Goal: Information Seeking & Learning: Understand process/instructions

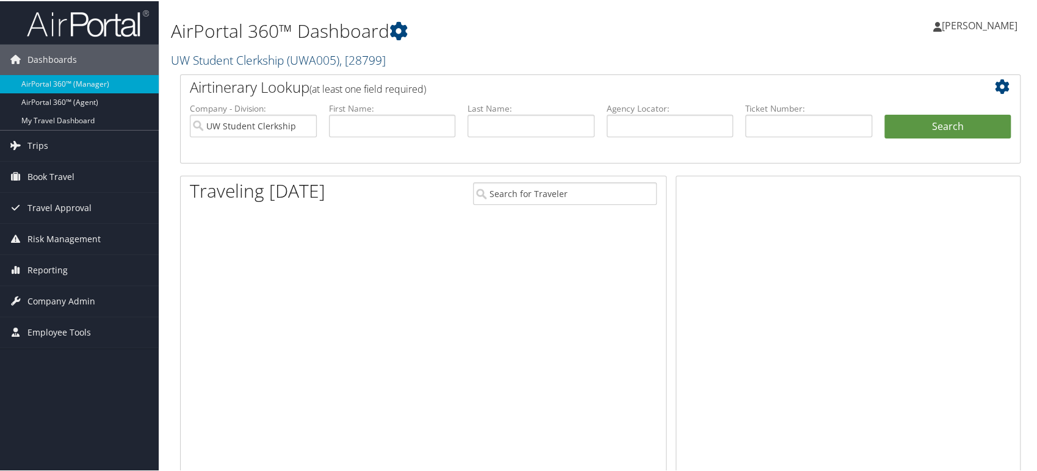
click at [286, 60] on link "UW Student Clerkship ( UWA005 ) , [ 28799 ]" at bounding box center [278, 59] width 215 height 16
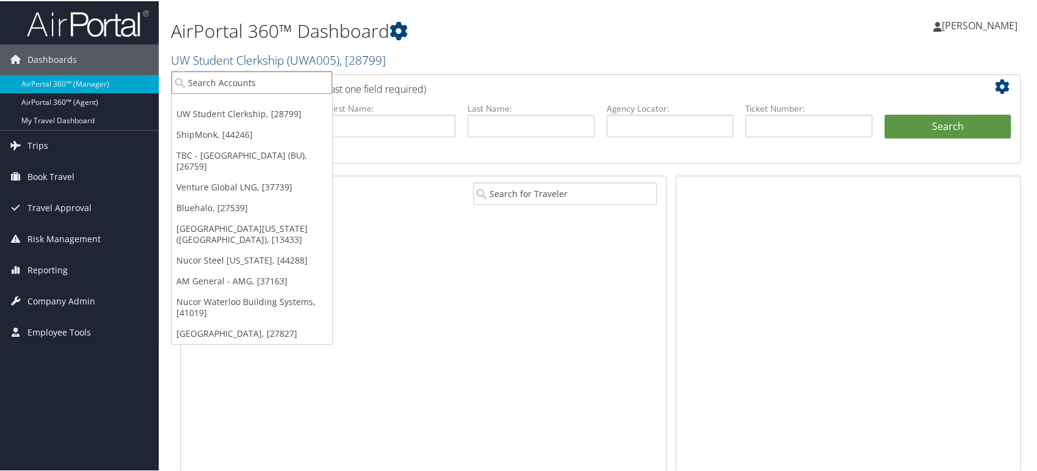
click at [224, 79] on input "search" at bounding box center [252, 81] width 161 height 23
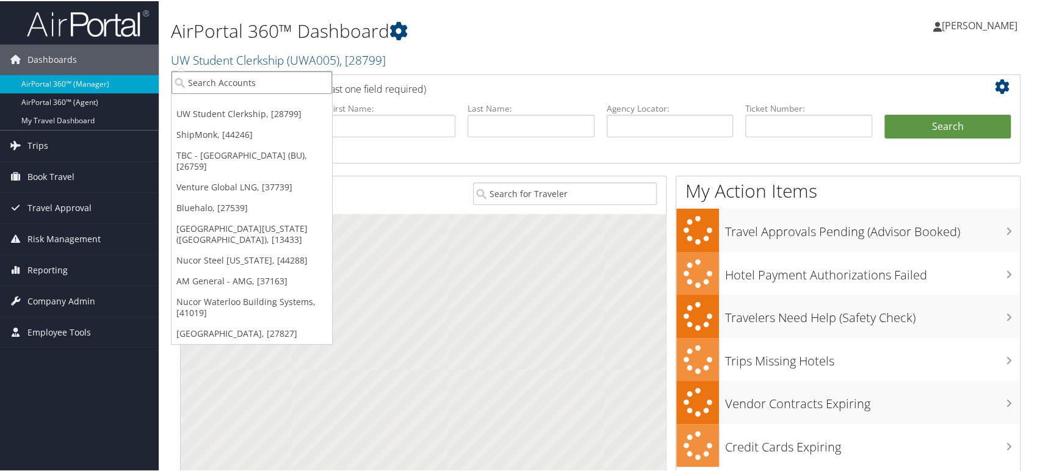
paste input "301439"
type input "301439"
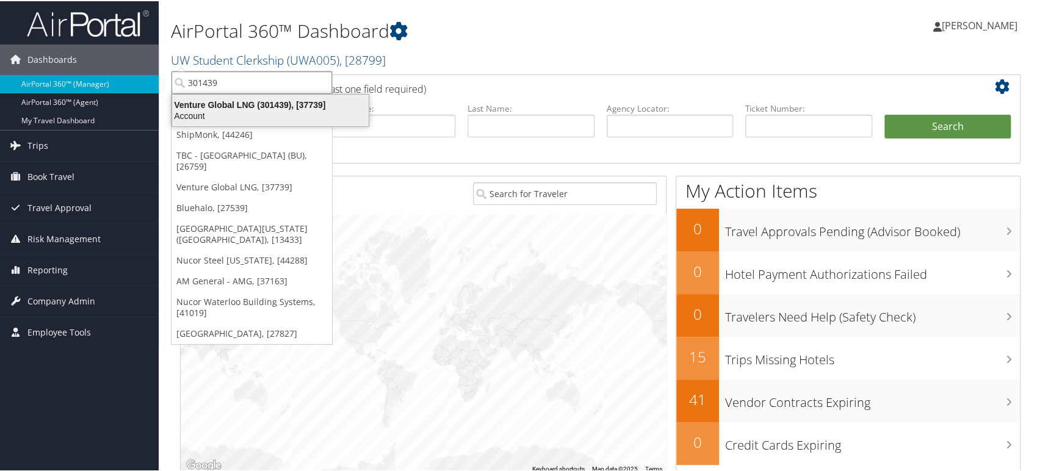
click at [242, 106] on div "Venture Global LNG (301439), [37739]" at bounding box center [270, 103] width 211 height 11
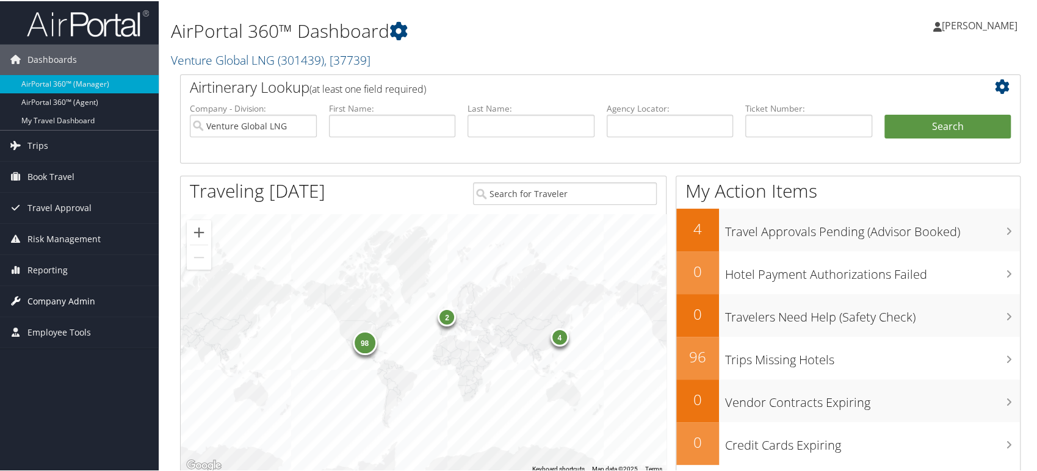
click at [69, 302] on span "Company Admin" at bounding box center [61, 300] width 68 height 31
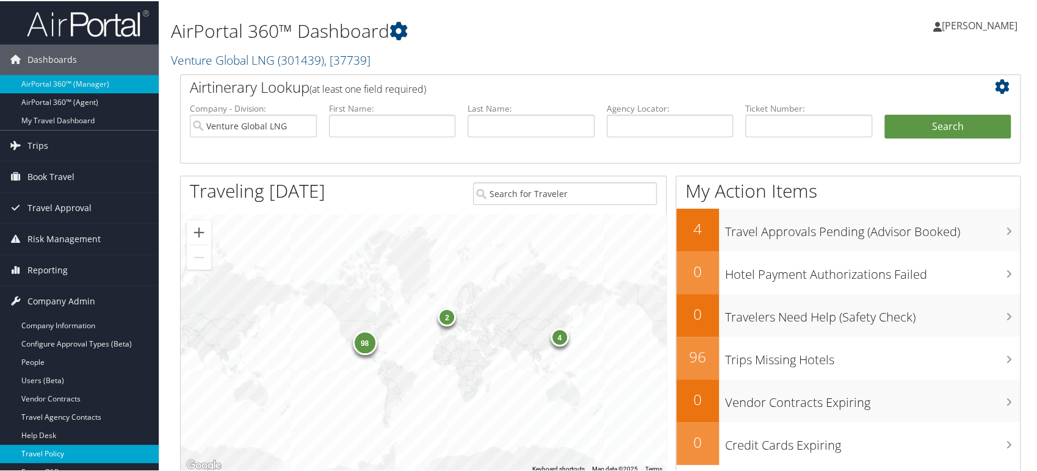
click at [68, 447] on link "Travel Policy" at bounding box center [79, 453] width 159 height 18
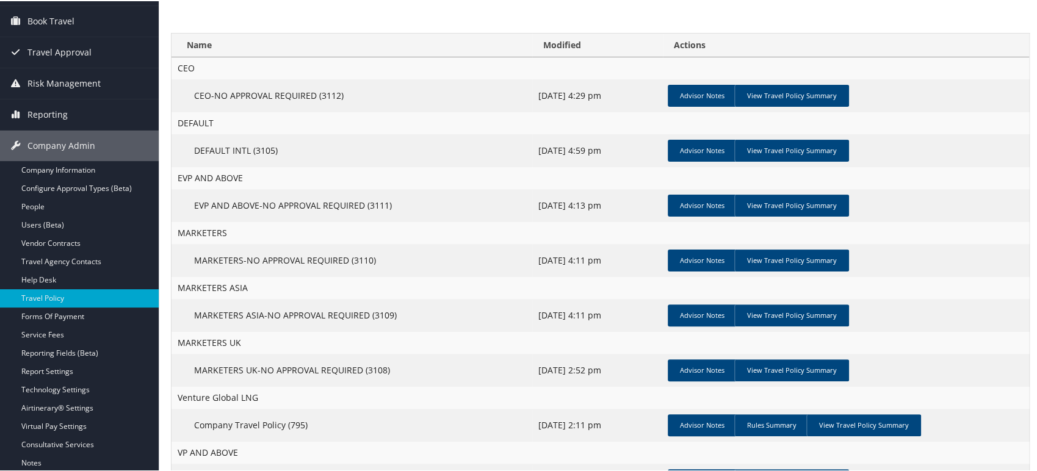
scroll to position [136, 0]
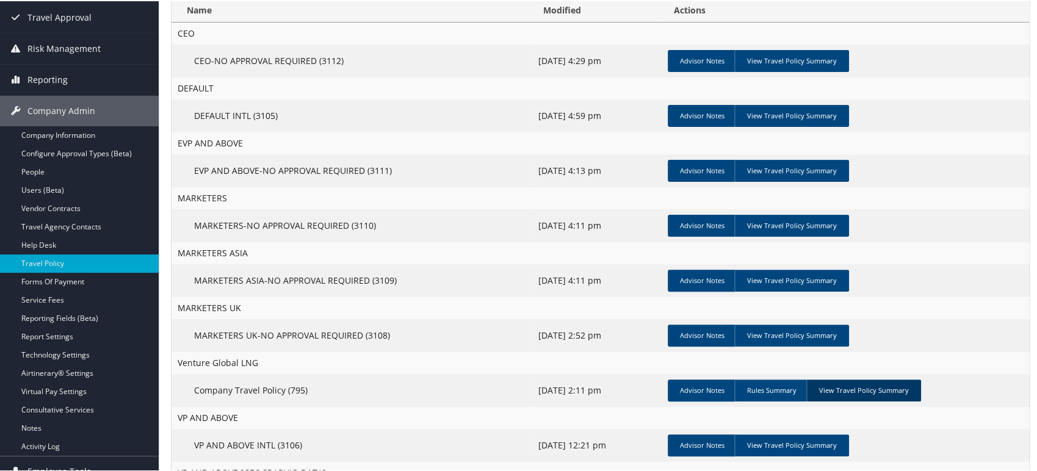
click at [845, 393] on link "View Travel Policy Summary" at bounding box center [863, 390] width 115 height 22
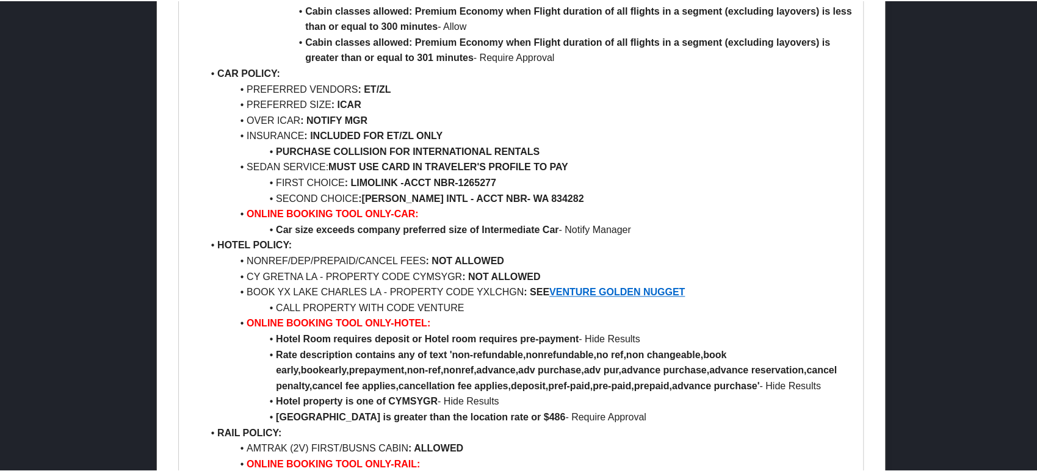
scroll to position [882, 0]
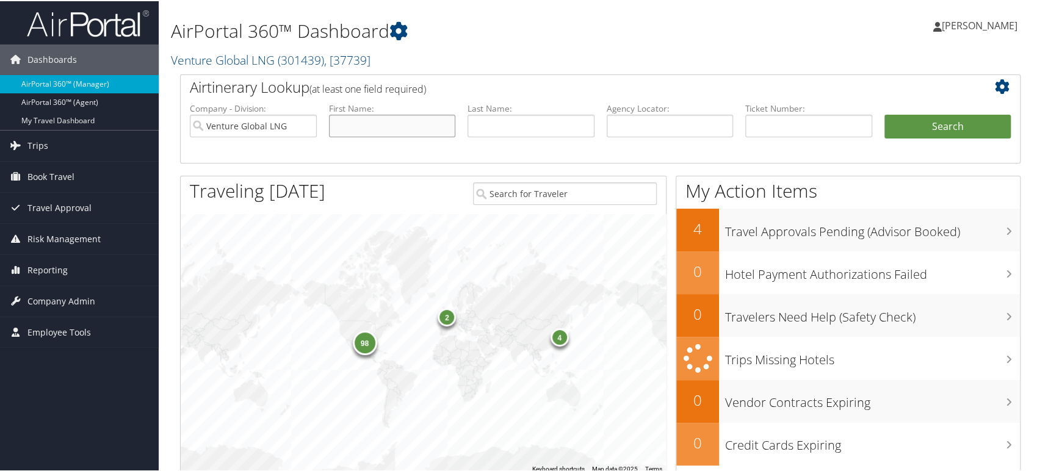
click at [394, 121] on input "text" at bounding box center [392, 125] width 127 height 23
click at [328, 60] on span ", [ 37739 ]" at bounding box center [347, 59] width 46 height 16
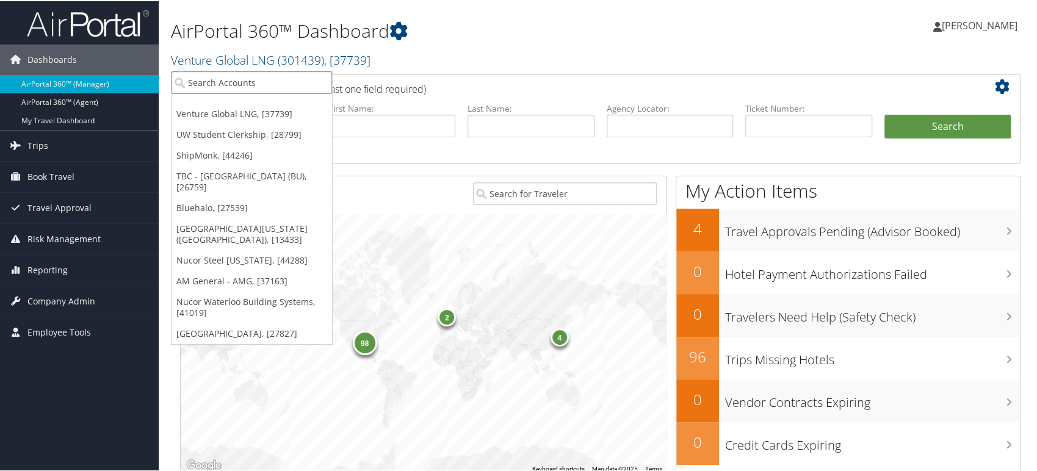
click at [264, 79] on input "search" at bounding box center [252, 81] width 161 height 23
paste input "7084"
type input "7084"
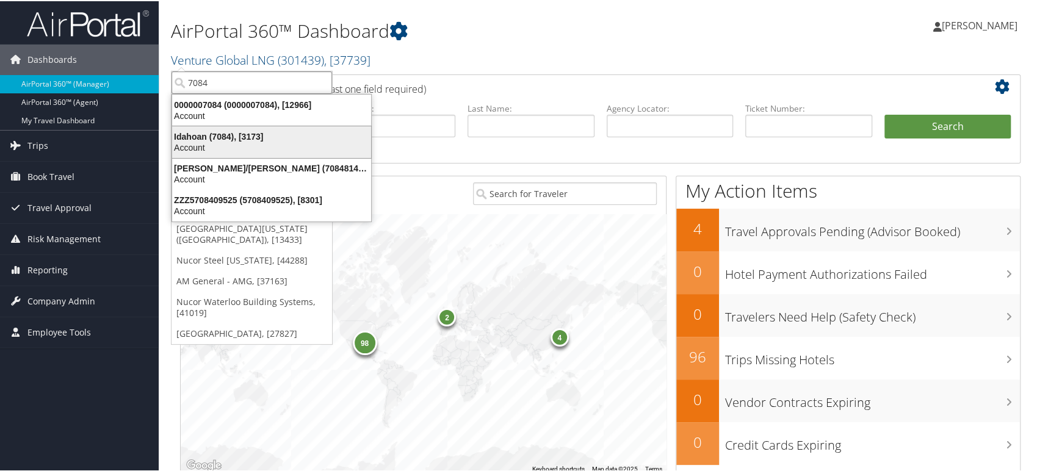
click at [238, 140] on div "Idahoan (7084), [3173]" at bounding box center [272, 135] width 214 height 11
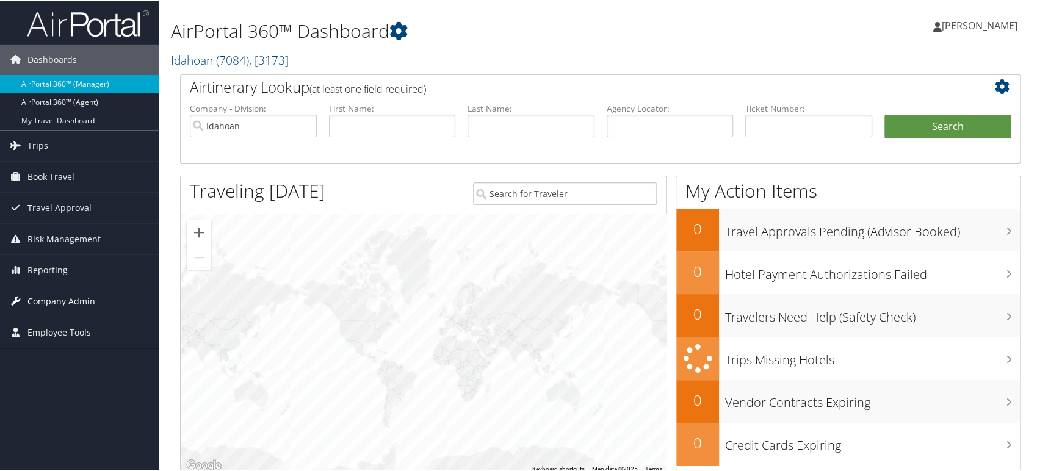
click at [81, 302] on span "Company Admin" at bounding box center [61, 300] width 68 height 31
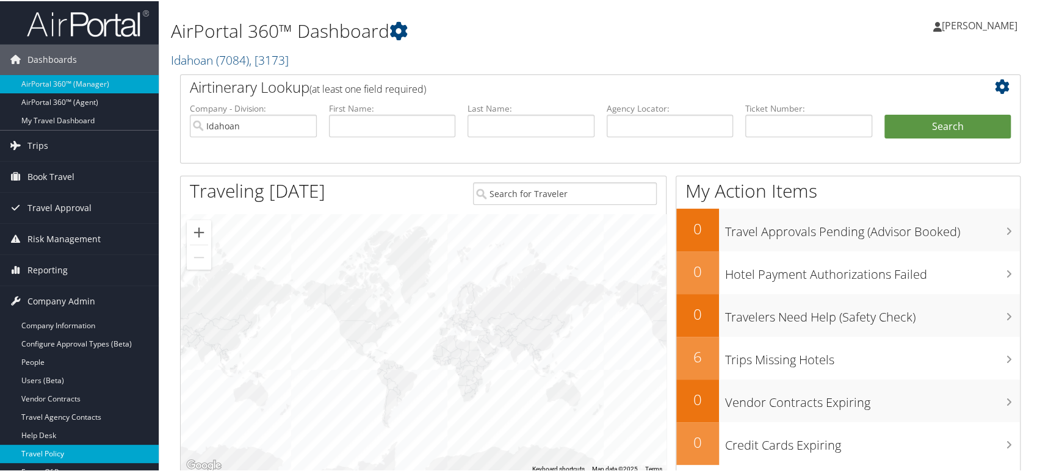
click at [63, 449] on link "Travel Policy" at bounding box center [79, 453] width 159 height 18
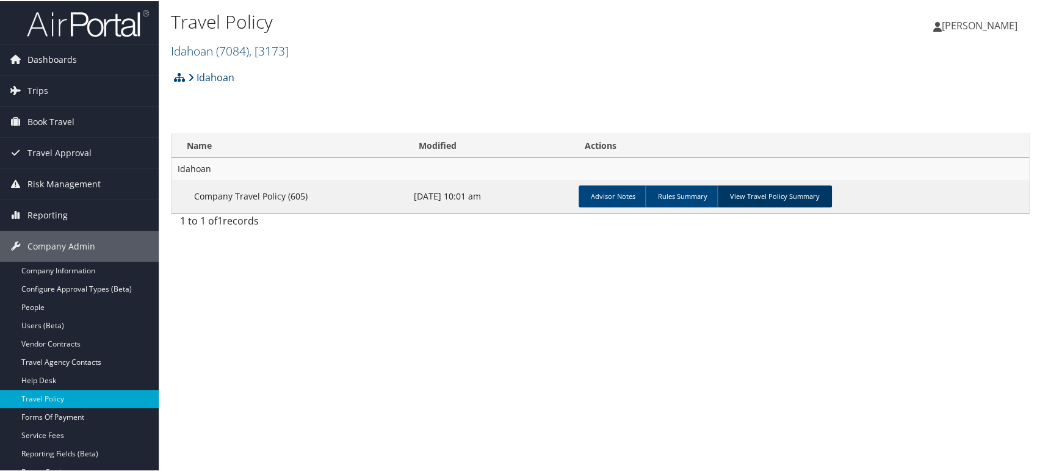
click at [768, 196] on link "View Travel Policy Summary" at bounding box center [774, 195] width 115 height 22
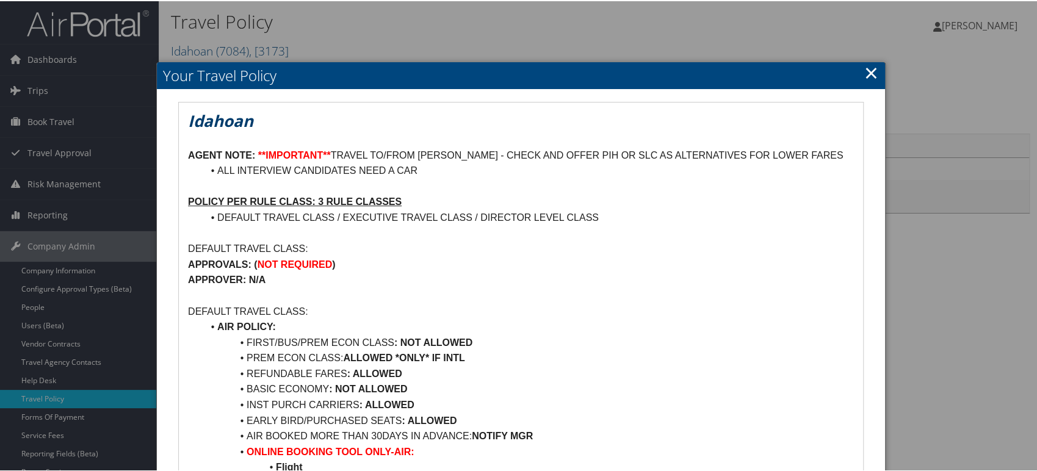
click at [869, 74] on link "×" at bounding box center [871, 71] width 14 height 24
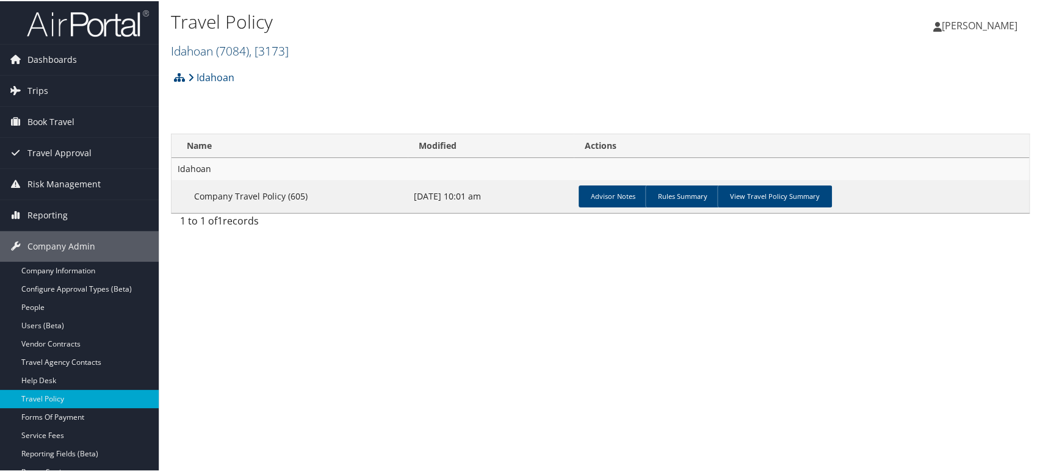
click at [270, 54] on span ", [ 3173 ]" at bounding box center [269, 50] width 40 height 16
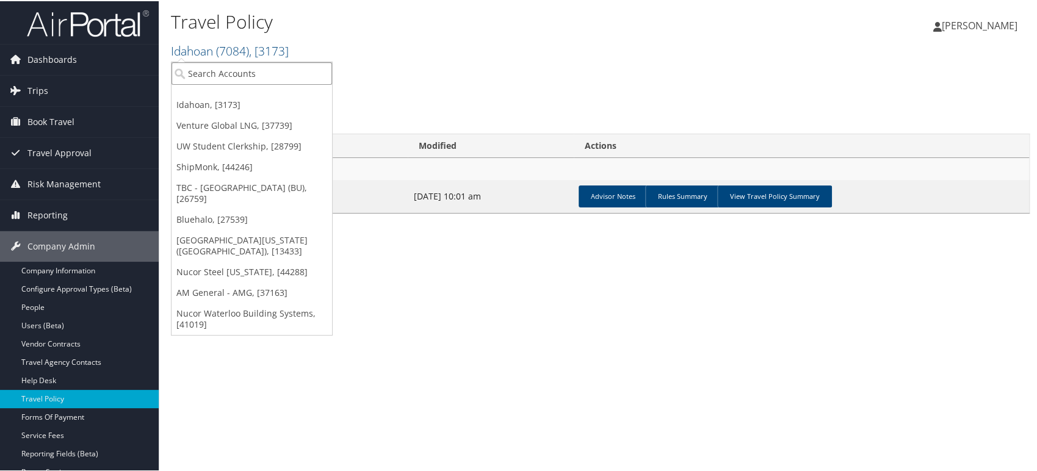
click at [237, 72] on input "search" at bounding box center [252, 72] width 161 height 23
paste input "301907"
type input "301907"
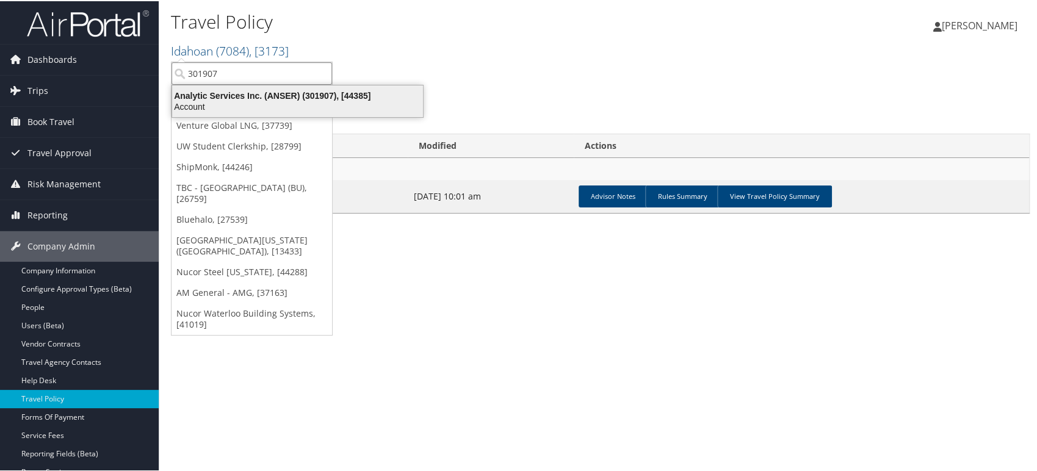
click at [275, 100] on div "Account" at bounding box center [298, 105] width 266 height 11
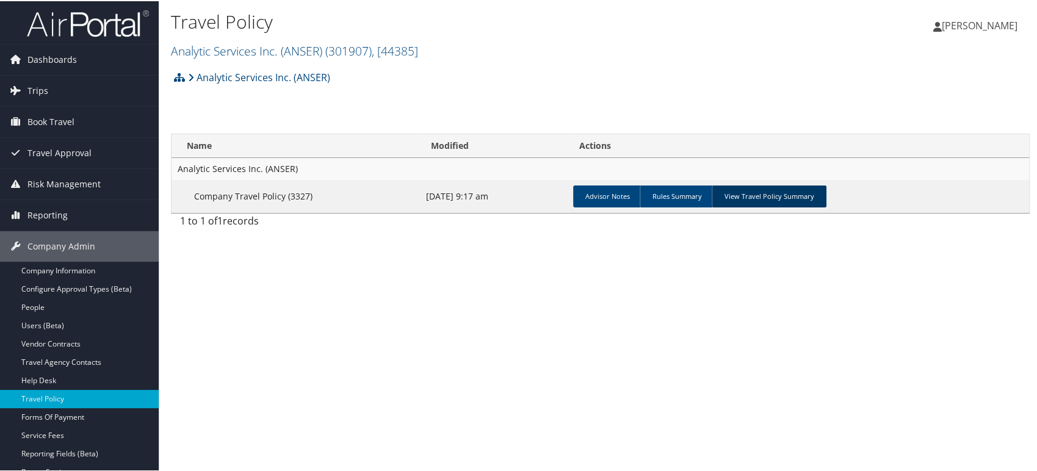
click at [792, 199] on link "View Travel Policy Summary" at bounding box center [769, 195] width 115 height 22
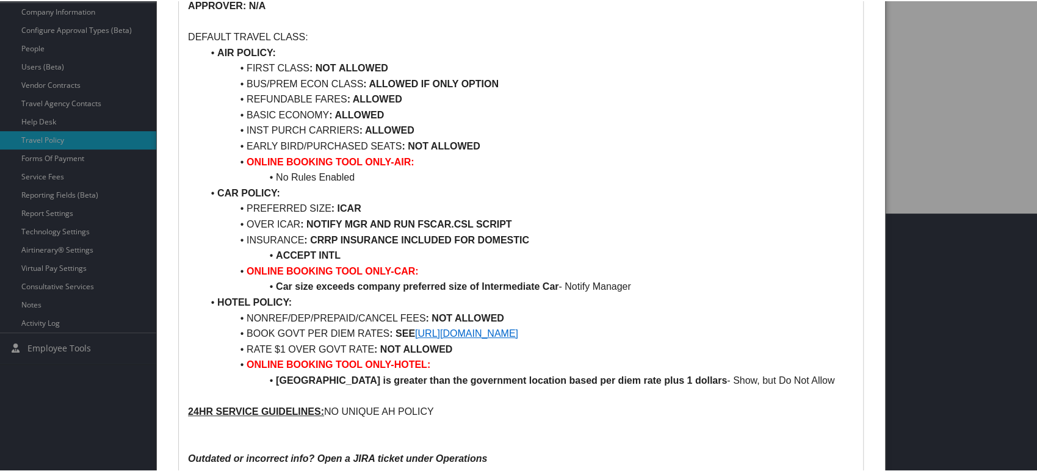
scroll to position [236, 0]
